Goal: Information Seeking & Learning: Learn about a topic

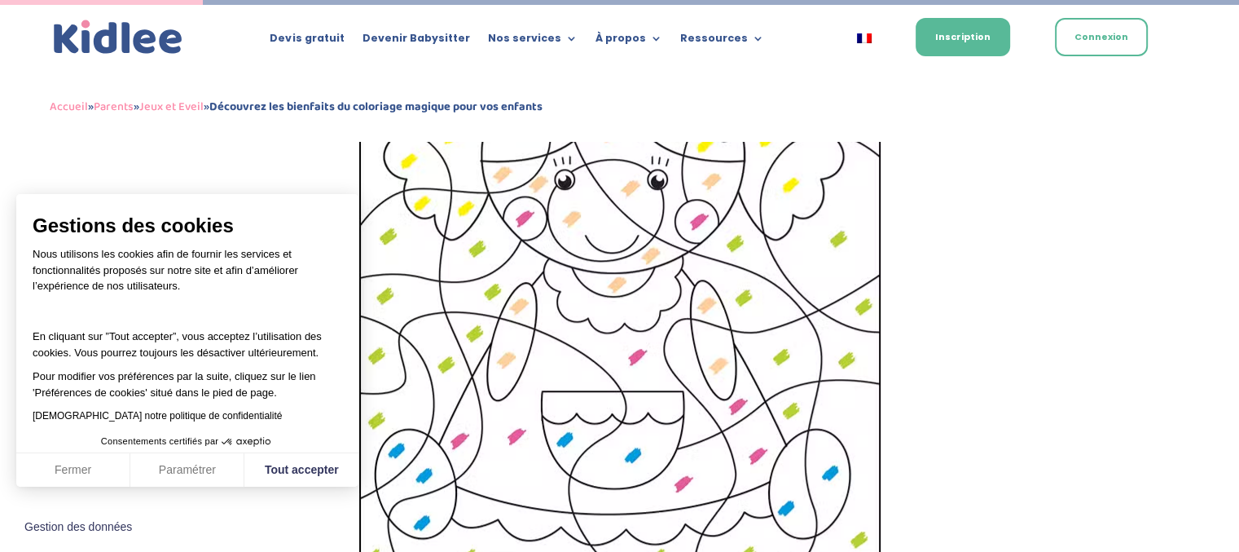
scroll to position [1081, 0]
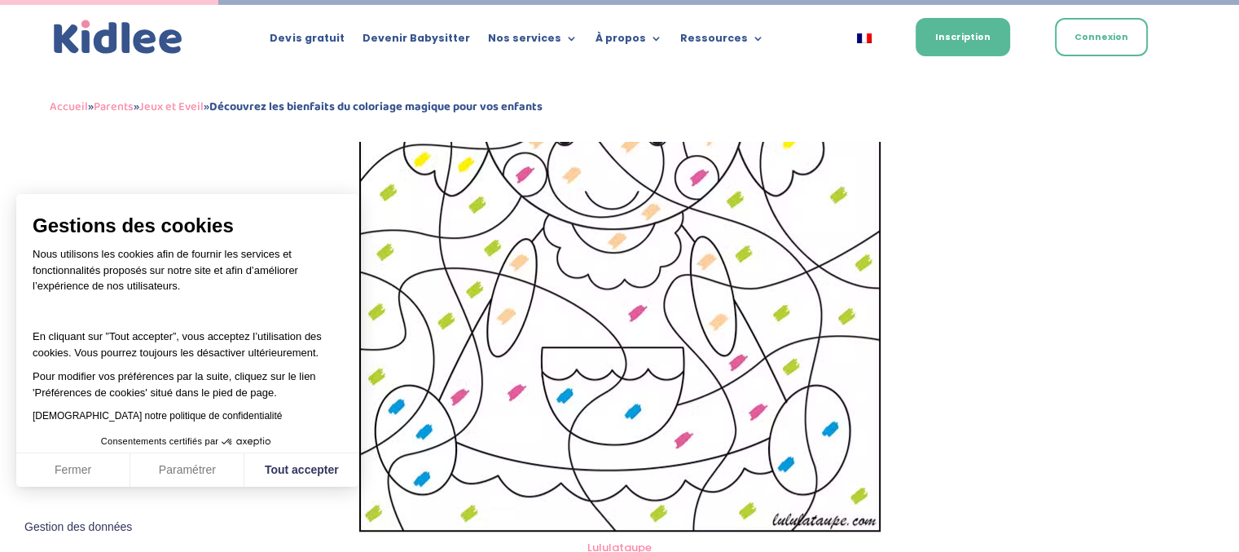
click at [665, 336] on img at bounding box center [620, 251] width 522 height 559
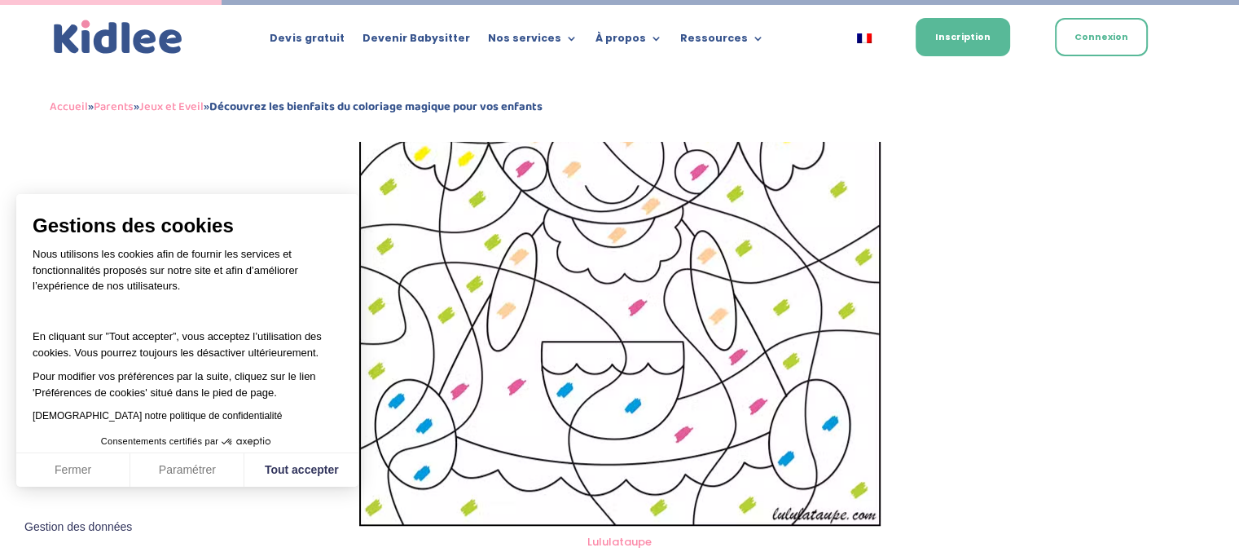
scroll to position [1162, 0]
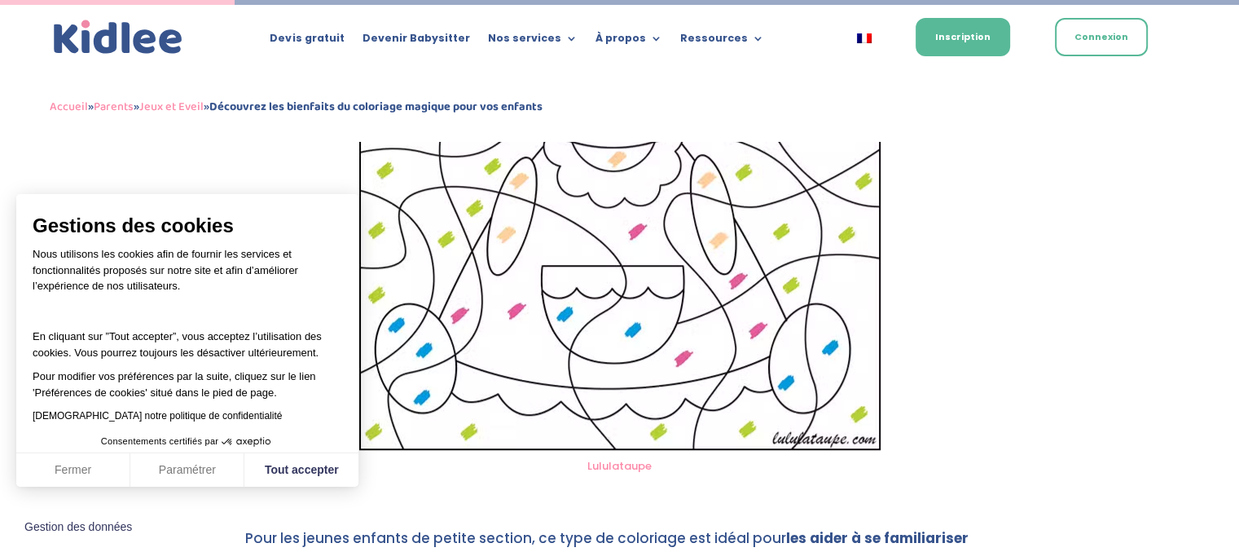
click at [637, 372] on img at bounding box center [620, 170] width 522 height 559
click at [515, 274] on img at bounding box center [620, 170] width 522 height 559
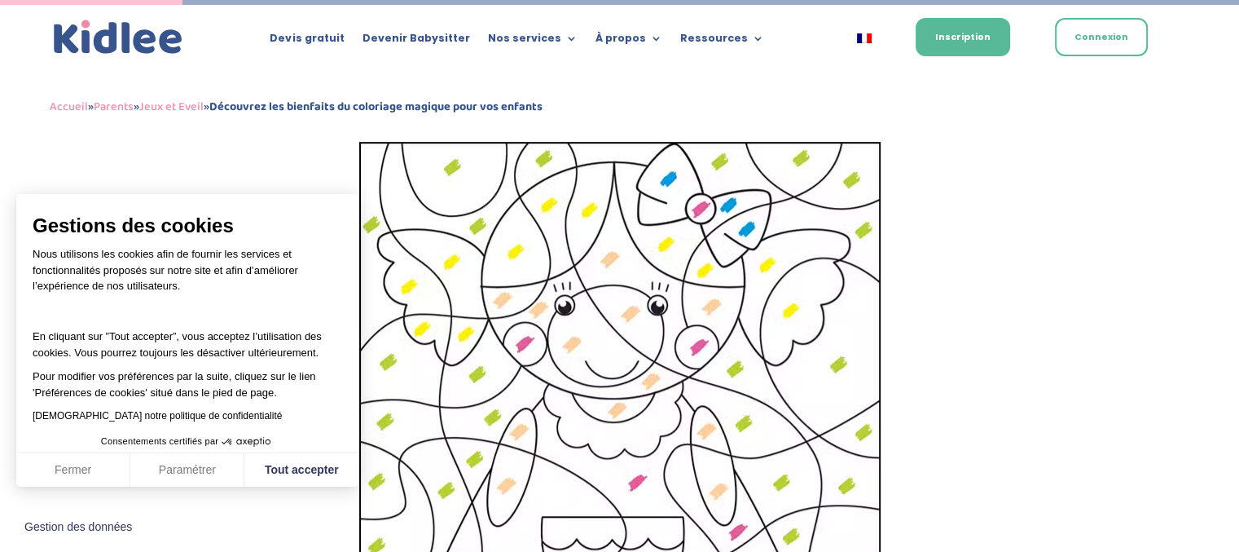
scroll to position [906, 0]
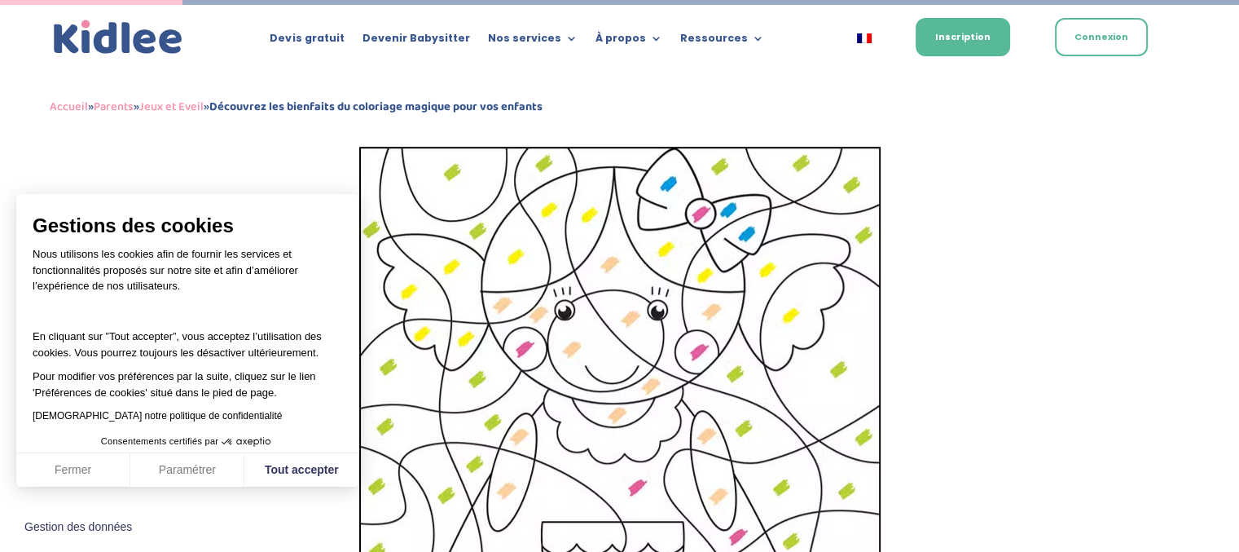
drag, startPoint x: 569, startPoint y: 377, endPoint x: 957, endPoint y: 296, distance: 397.1
click at [313, 485] on button "Tout accepter" at bounding box center [301, 470] width 114 height 34
checkbox input "true"
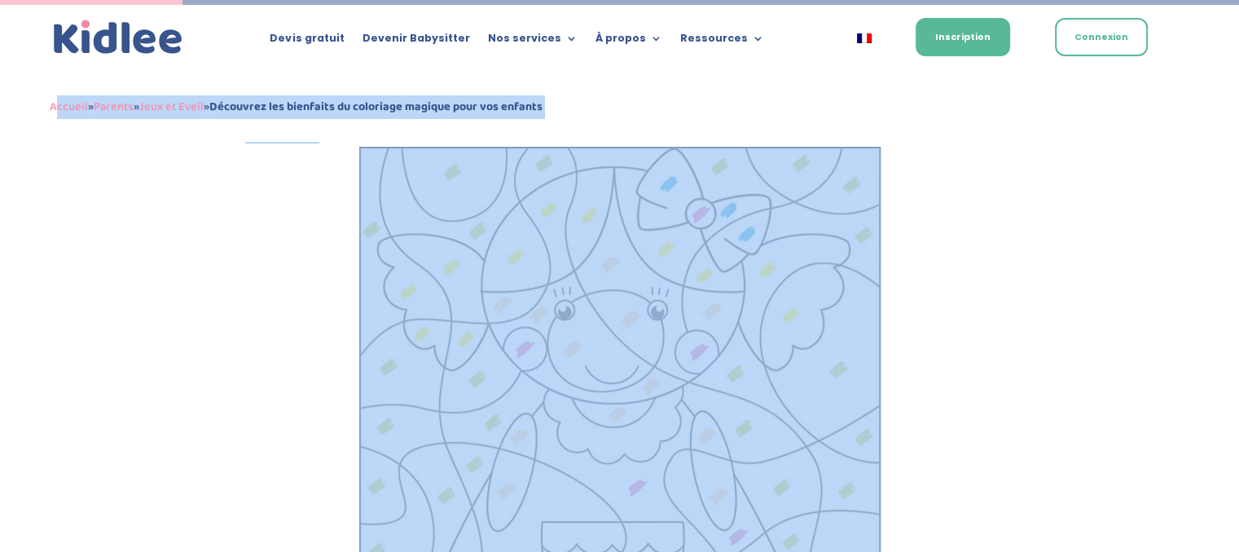
drag, startPoint x: 55, startPoint y: 128, endPoint x: 867, endPoint y: 345, distance: 840.8
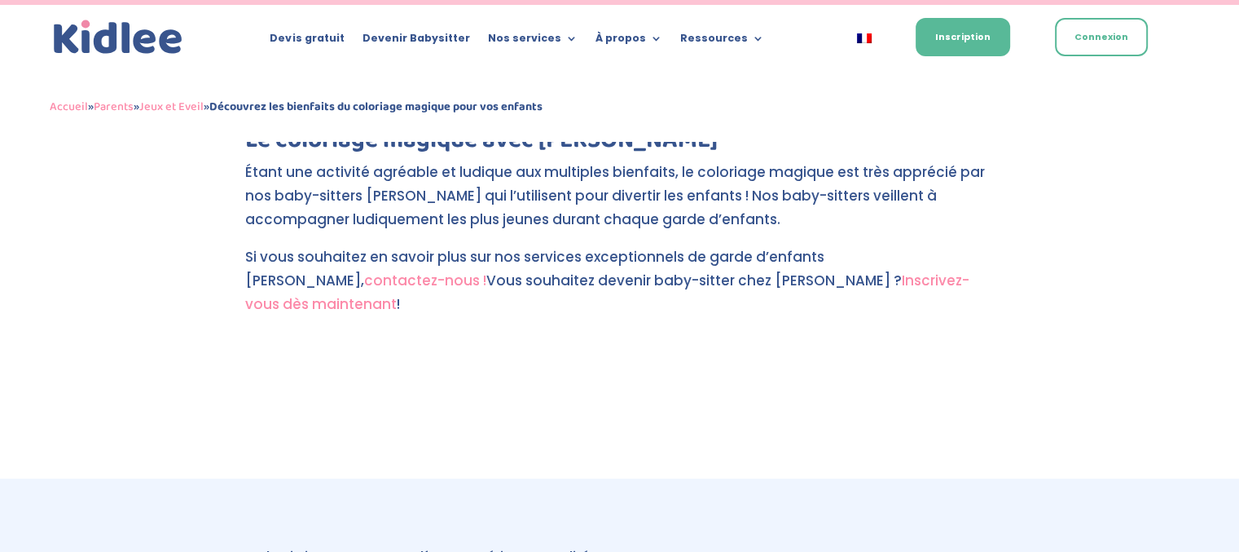
scroll to position [6534, 0]
